Goal: Information Seeking & Learning: Learn about a topic

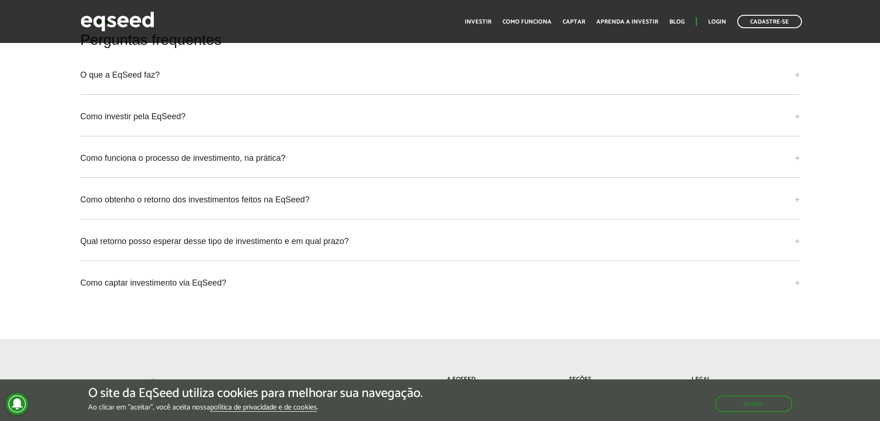
scroll to position [2212, 0]
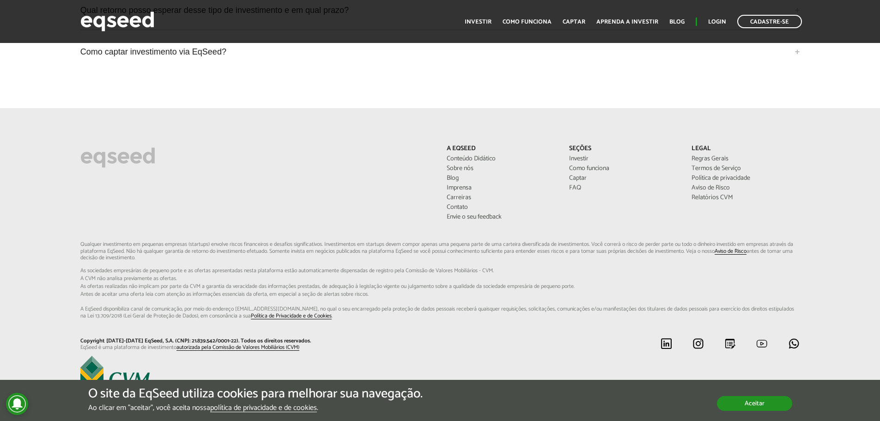
click at [734, 404] on button "Aceitar" at bounding box center [754, 403] width 75 height 15
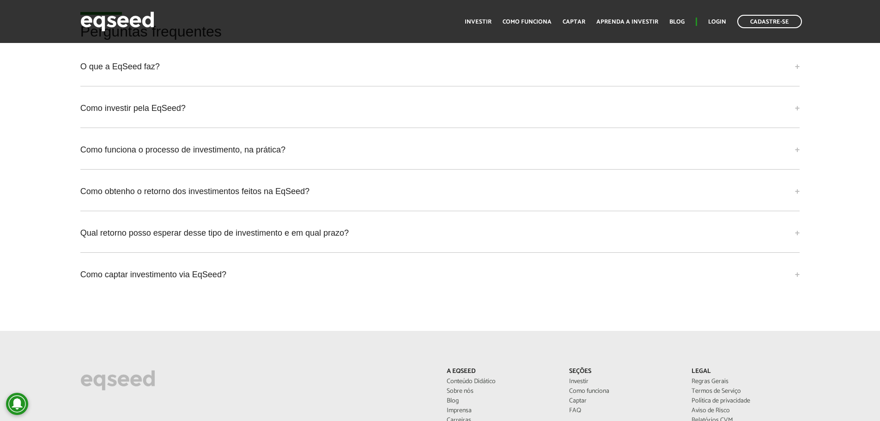
scroll to position [1981, 0]
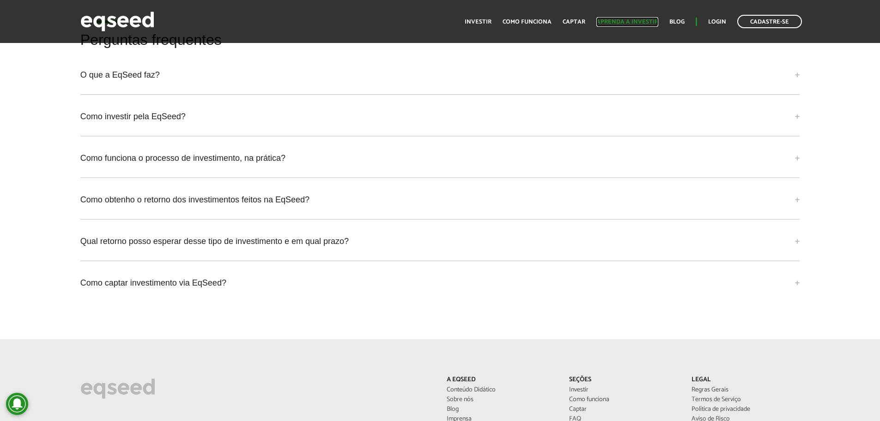
click at [616, 21] on link "Aprenda a investir" at bounding box center [628, 22] width 62 height 6
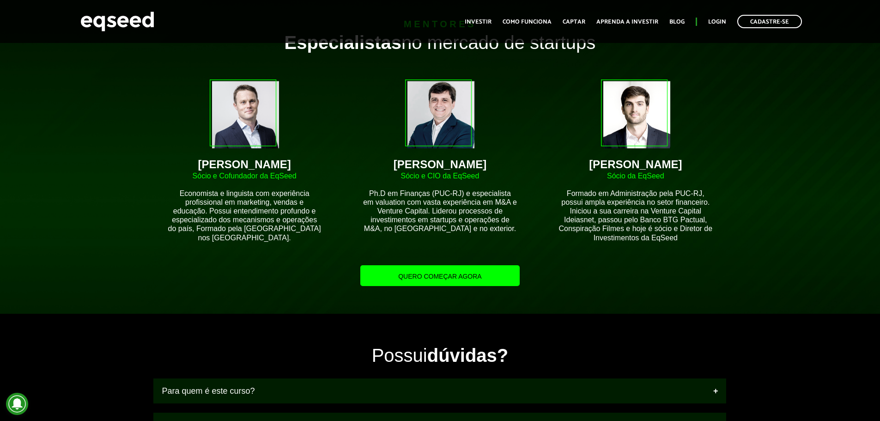
scroll to position [555, 0]
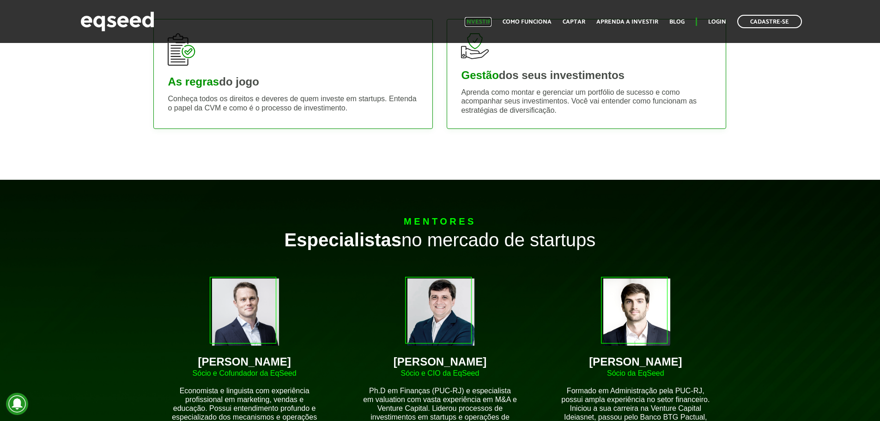
click at [483, 19] on link "Investir" at bounding box center [478, 22] width 27 height 6
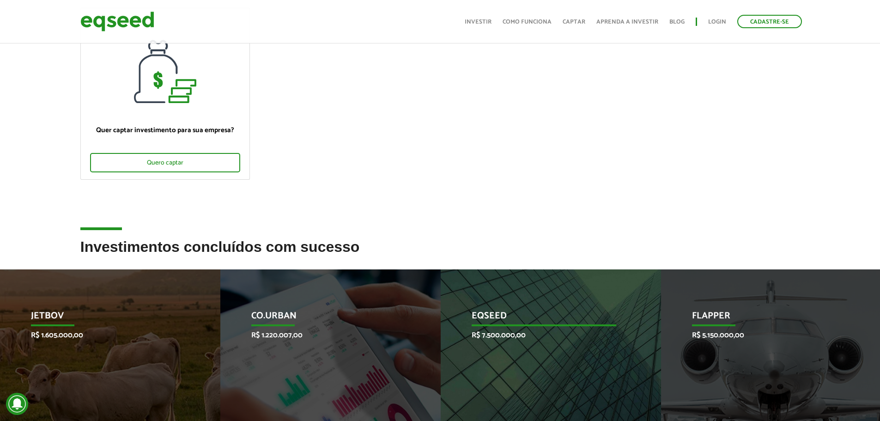
scroll to position [98, 0]
